Goal: Navigation & Orientation: Find specific page/section

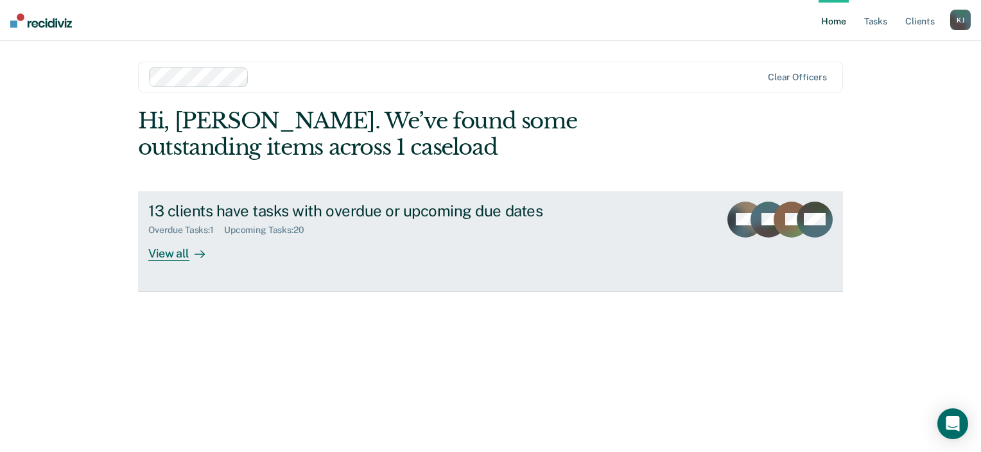
click at [178, 256] on div "View all" at bounding box center [184, 248] width 72 height 25
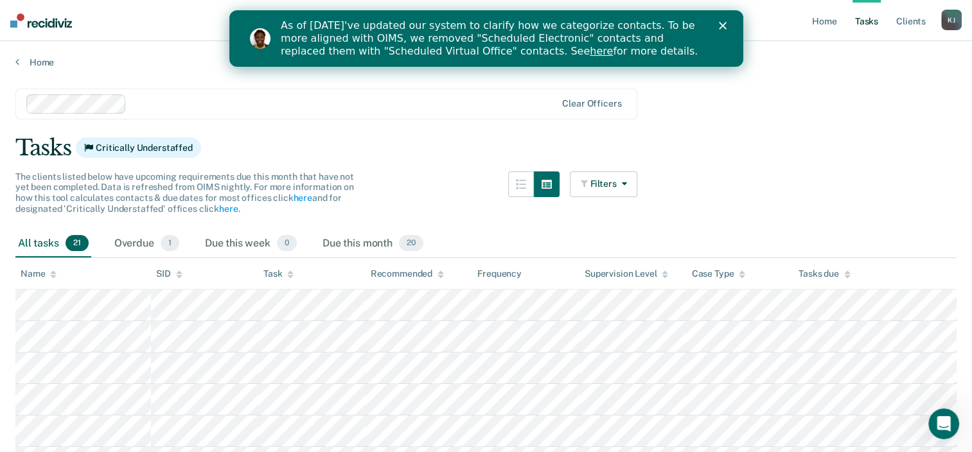
click at [721, 26] on polygon "Close" at bounding box center [722, 26] width 8 height 8
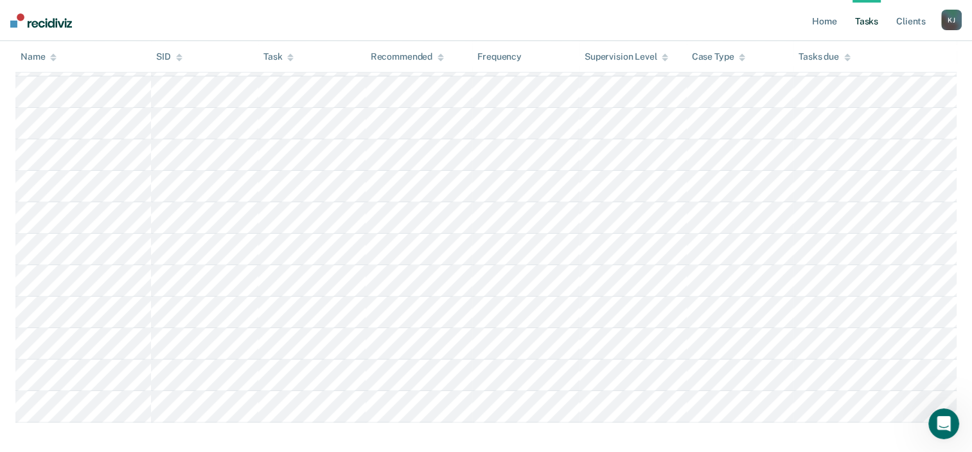
scroll to position [518, 0]
